Goal: Information Seeking & Learning: Learn about a topic

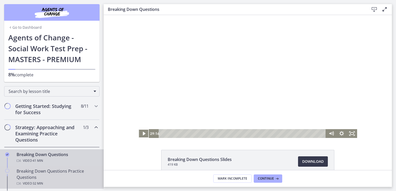
scroll to position [56, 0]
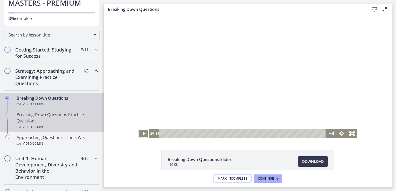
drag, startPoint x: 29, startPoint y: 118, endPoint x: 26, endPoint y: 127, distance: 9.3
click at [29, 119] on div "Breaking Down Questions Practice Questions Video · 32 min" at bounding box center [57, 121] width 81 height 19
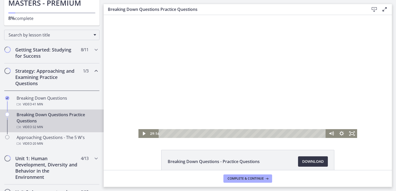
click at [308, 161] on span "Download Opens in a new window" at bounding box center [313, 162] width 22 height 6
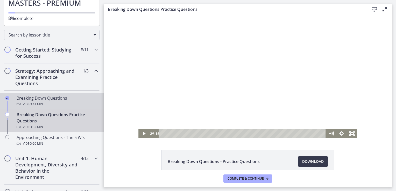
drag, startPoint x: 45, startPoint y: 101, endPoint x: 48, endPoint y: 102, distance: 2.7
click at [46, 101] on div "Breaking Down Questions Video · 41 min" at bounding box center [57, 101] width 81 height 12
